Goal: Task Accomplishment & Management: Use online tool/utility

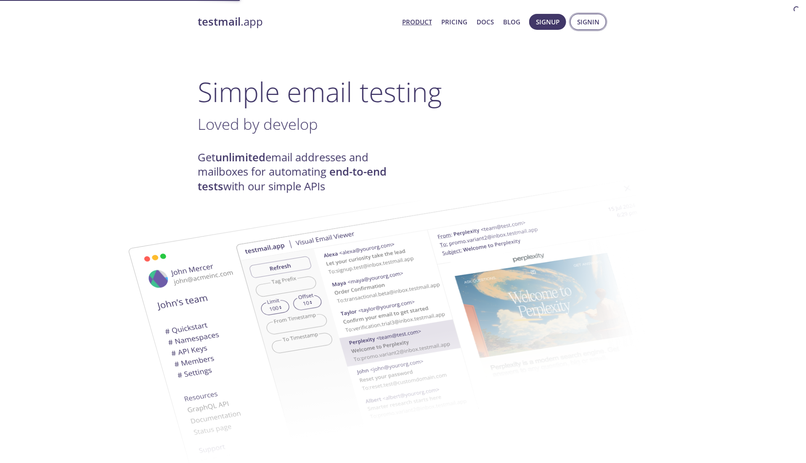
click at [583, 23] on span "Signin" at bounding box center [588, 21] width 22 height 11
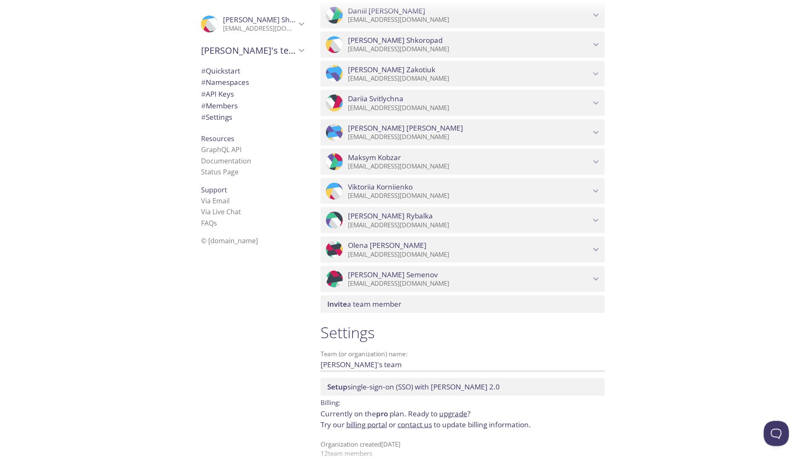
scroll to position [663, 0]
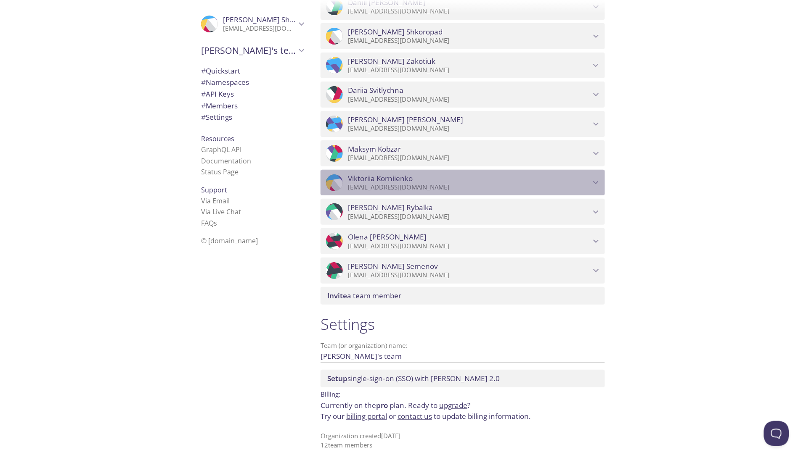
click at [489, 179] on span "[PERSON_NAME]" at bounding box center [469, 178] width 243 height 9
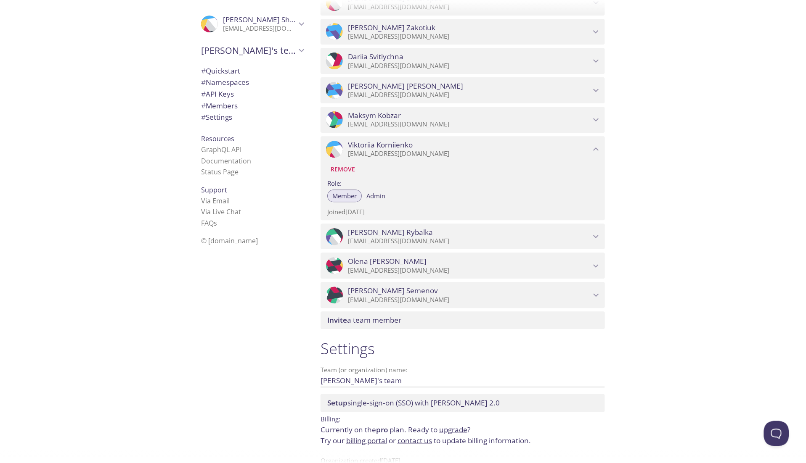
scroll to position [691, 0]
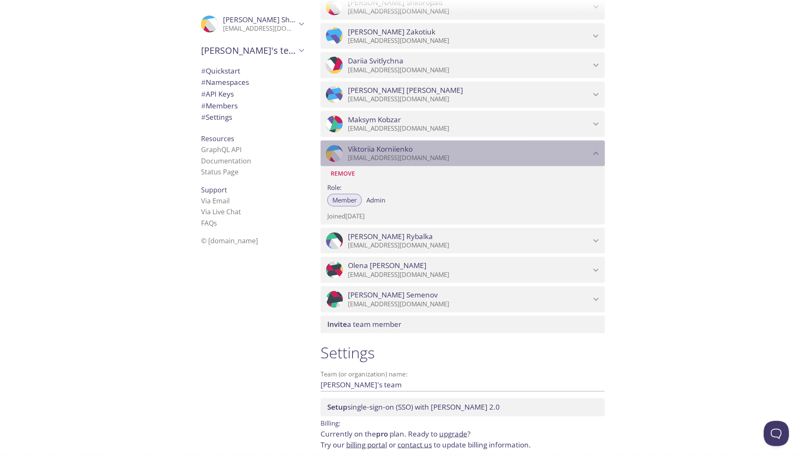
click at [482, 154] on span "[PERSON_NAME]" at bounding box center [469, 149] width 243 height 9
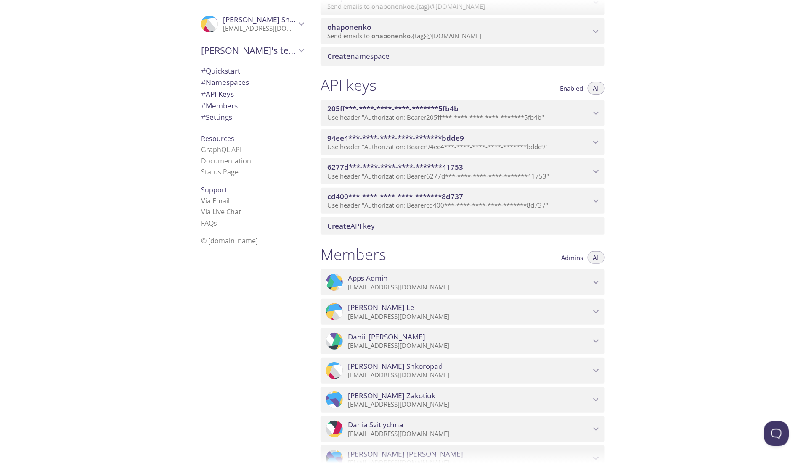
scroll to position [0, 0]
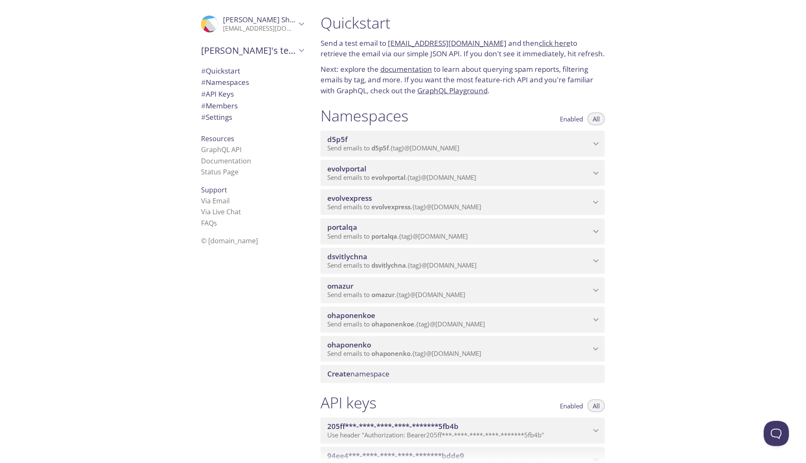
click at [379, 174] on span "evolvportal" at bounding box center [458, 168] width 263 height 9
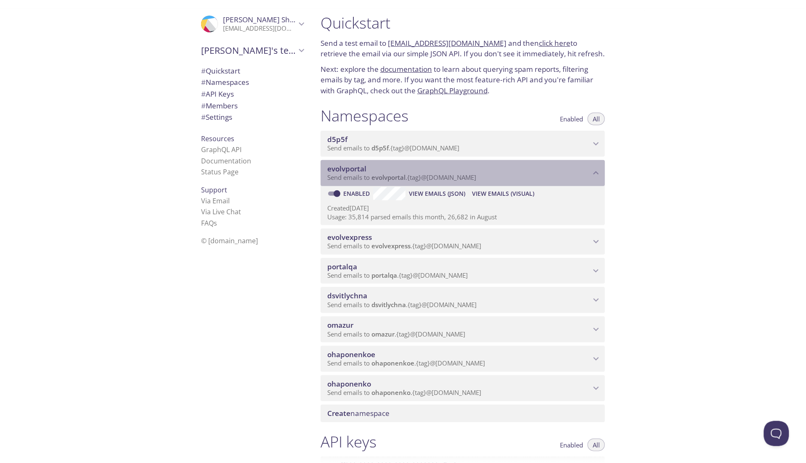
drag, startPoint x: 487, startPoint y: 190, endPoint x: 407, endPoint y: 190, distance: 80.7
click at [407, 182] on p "Send emails to evolvportal . {tag} @[DOMAIN_NAME]" at bounding box center [458, 178] width 263 height 8
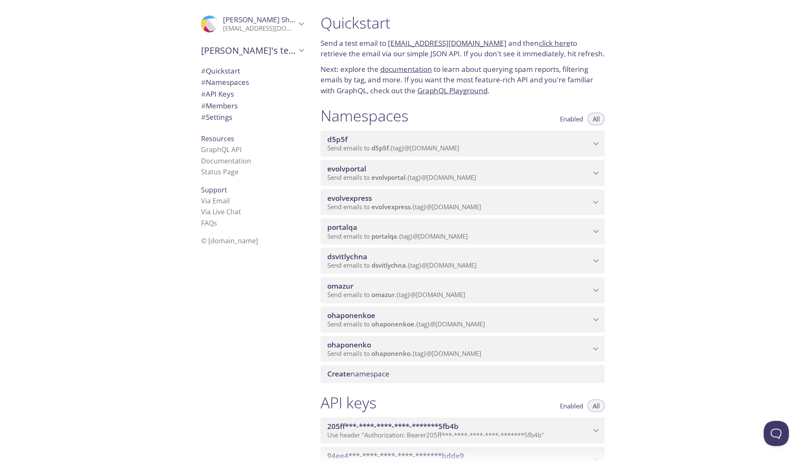
click at [385, 182] on span "evolvportal" at bounding box center [388, 177] width 34 height 8
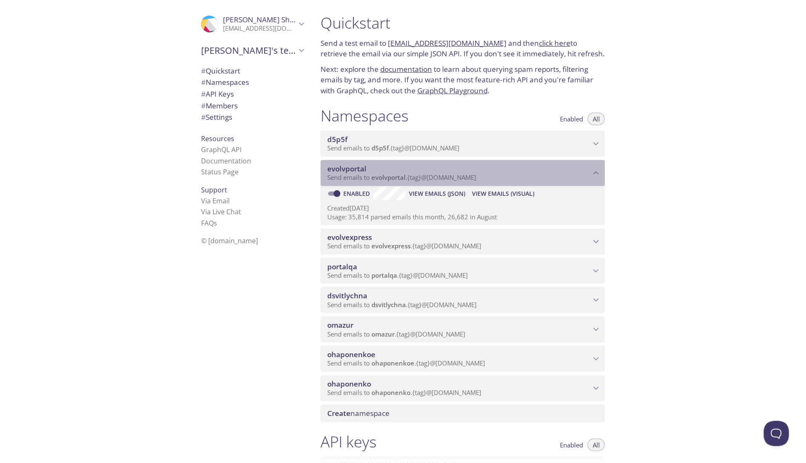
drag, startPoint x: 372, startPoint y: 189, endPoint x: 432, endPoint y: 192, distance: 59.8
click at [432, 182] on span "Send emails to evolvportal . {tag} @[DOMAIN_NAME]" at bounding box center [401, 177] width 149 height 8
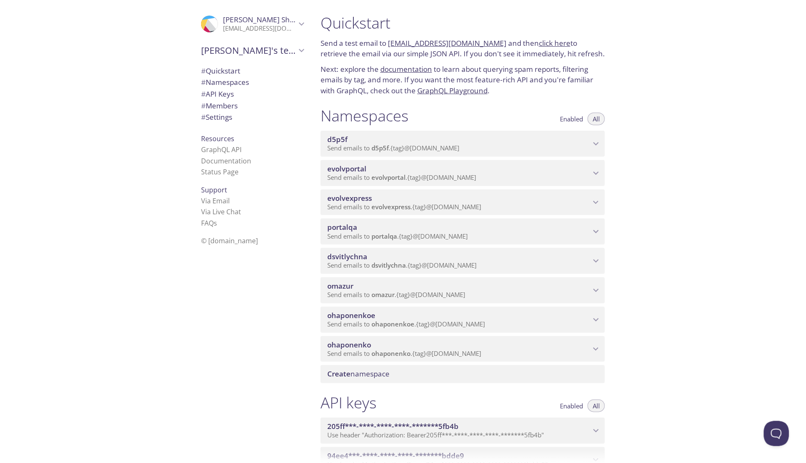
click at [430, 182] on span "Send emails to evolvportal . {tag} @[DOMAIN_NAME]" at bounding box center [401, 177] width 149 height 8
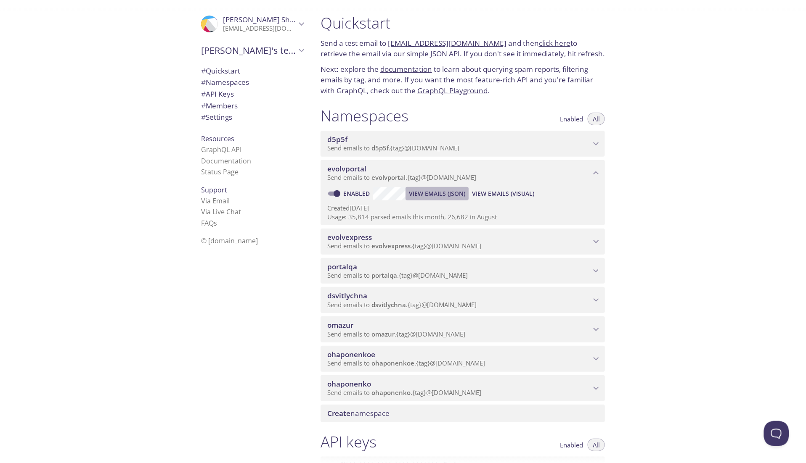
click at [432, 199] on span "View Emails (JSON)" at bounding box center [437, 194] width 56 height 10
